Goal: Task Accomplishment & Management: Use online tool/utility

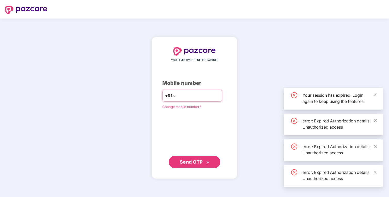
click at [189, 100] on div "+91" at bounding box center [192, 96] width 60 height 12
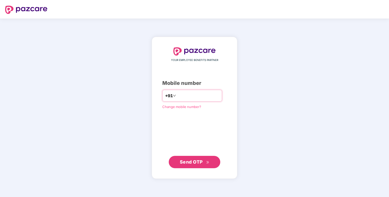
type input "**********"
click at [189, 162] on span "Send OTP" at bounding box center [191, 161] width 23 height 5
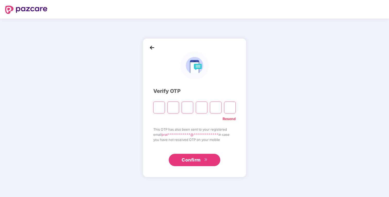
click at [158, 107] on input "Please enter verification code. Digit 1" at bounding box center [159, 108] width 12 height 12
type input "*"
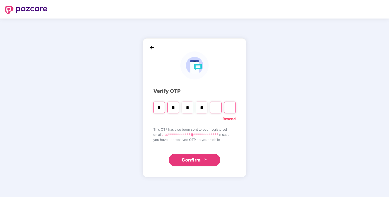
type input "*"
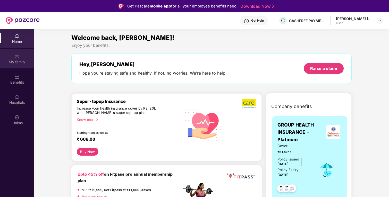
click at [15, 66] on div "My family" at bounding box center [17, 58] width 34 height 19
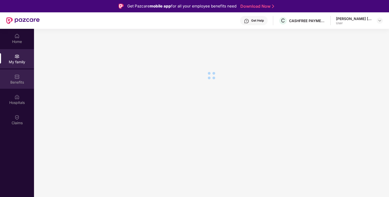
click at [16, 81] on div "Benefits" at bounding box center [17, 82] width 34 height 5
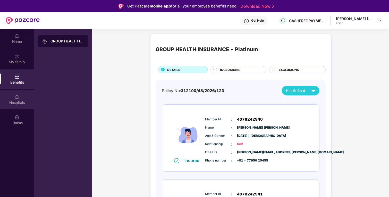
click at [13, 98] on div "Hospitals" at bounding box center [17, 99] width 34 height 19
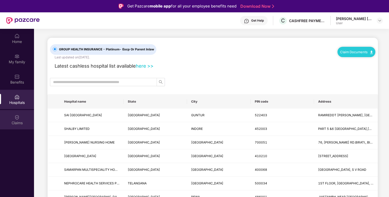
click at [15, 111] on div "Claims" at bounding box center [17, 119] width 34 height 19
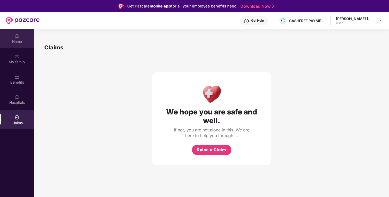
click at [20, 41] on div "Home" at bounding box center [17, 41] width 34 height 5
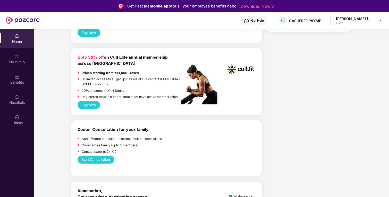
scroll to position [206, 0]
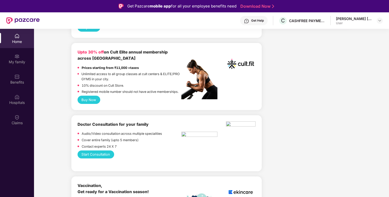
click at [106, 151] on button "Start Consultation" at bounding box center [95, 155] width 37 height 8
